Goal: Transaction & Acquisition: Purchase product/service

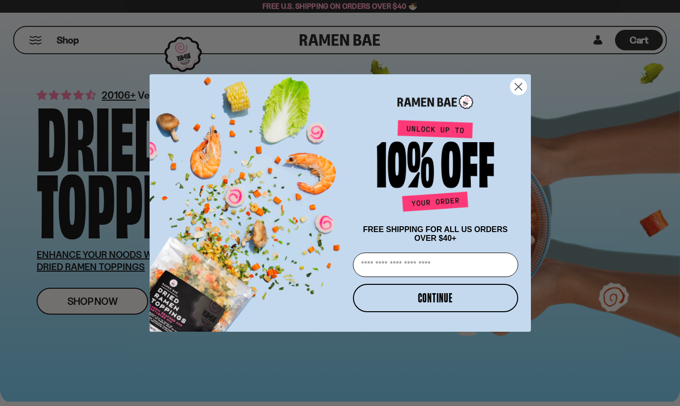
click at [517, 79] on circle "Close dialog" at bounding box center [518, 87] width 16 height 16
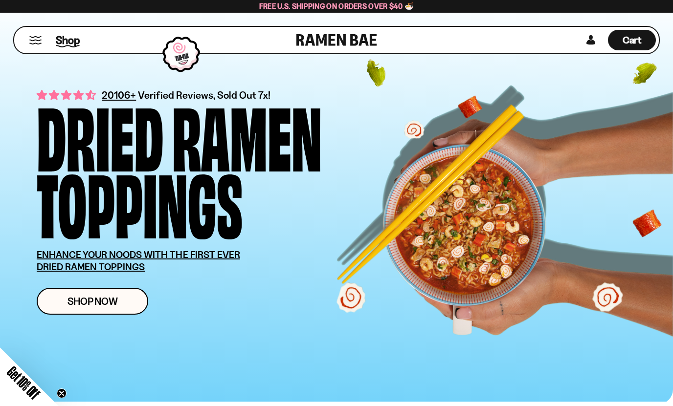
click at [60, 44] on span "Shop" at bounding box center [68, 40] width 24 height 15
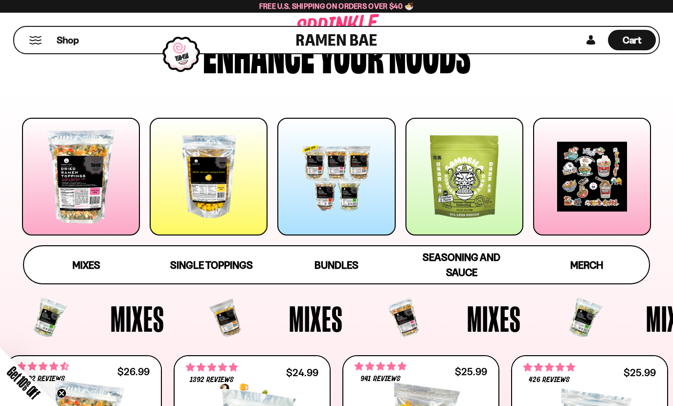
scroll to position [49, 0]
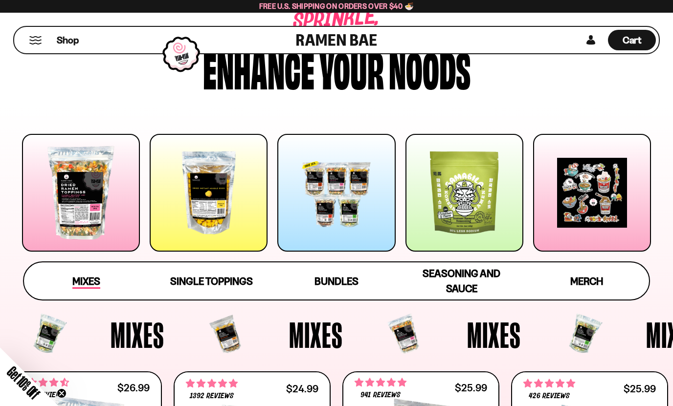
click at [91, 282] on span "Mixes" at bounding box center [86, 282] width 28 height 14
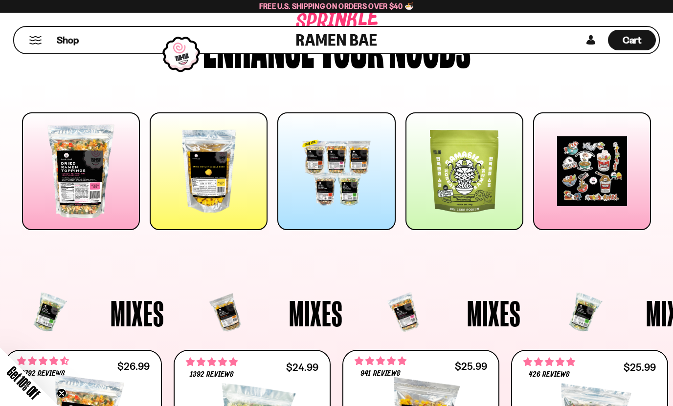
scroll to position [0, 0]
